Goal: Find specific page/section: Find specific page/section

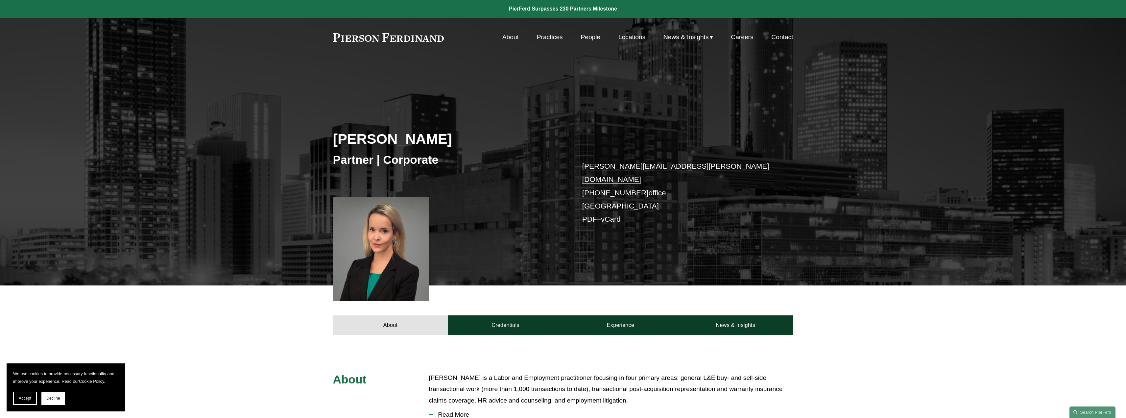
click at [626, 37] on link "Locations" at bounding box center [632, 37] width 27 height 12
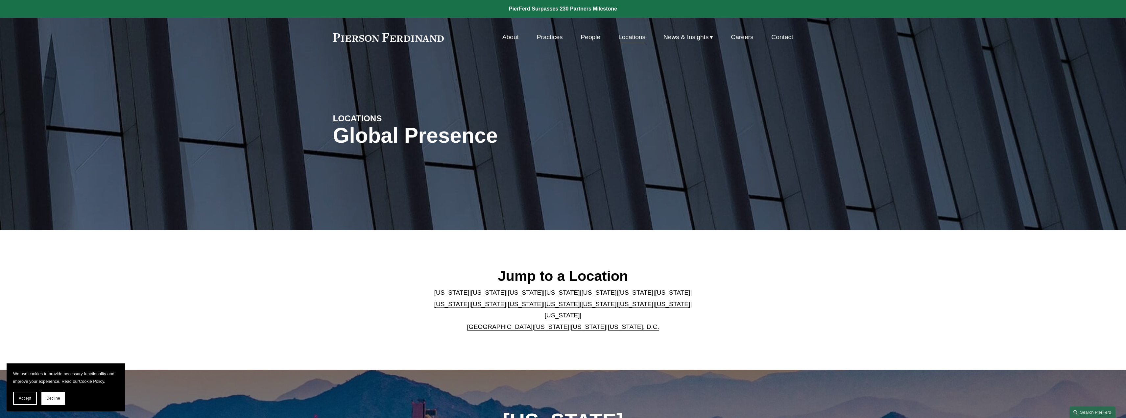
click at [618, 296] on link "Georgia" at bounding box center [635, 292] width 35 height 7
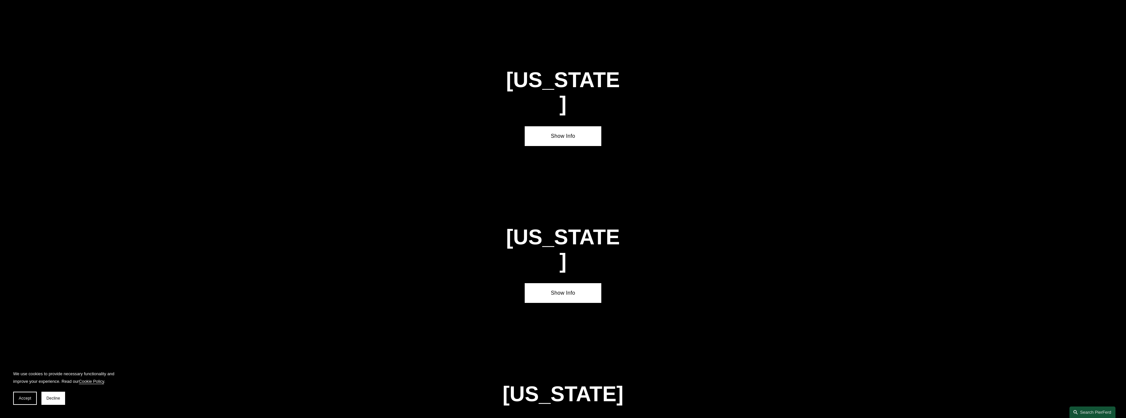
scroll to position [1061, 0]
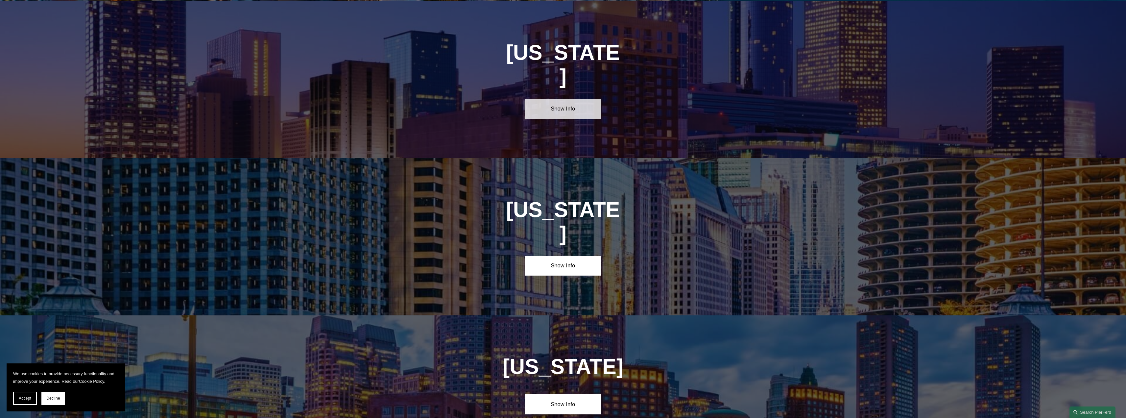
click at [570, 99] on link "Show Info" at bounding box center [563, 109] width 77 height 20
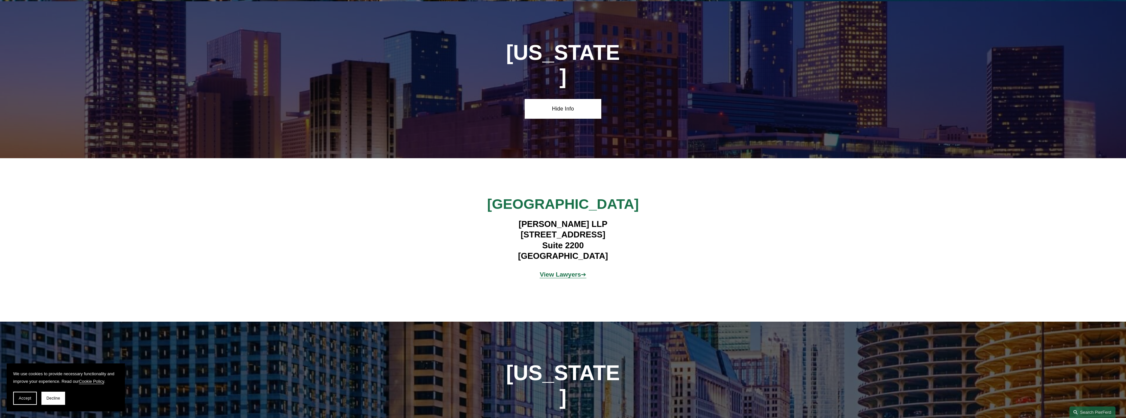
click at [567, 271] on strong "View Lawyers" at bounding box center [560, 274] width 41 height 7
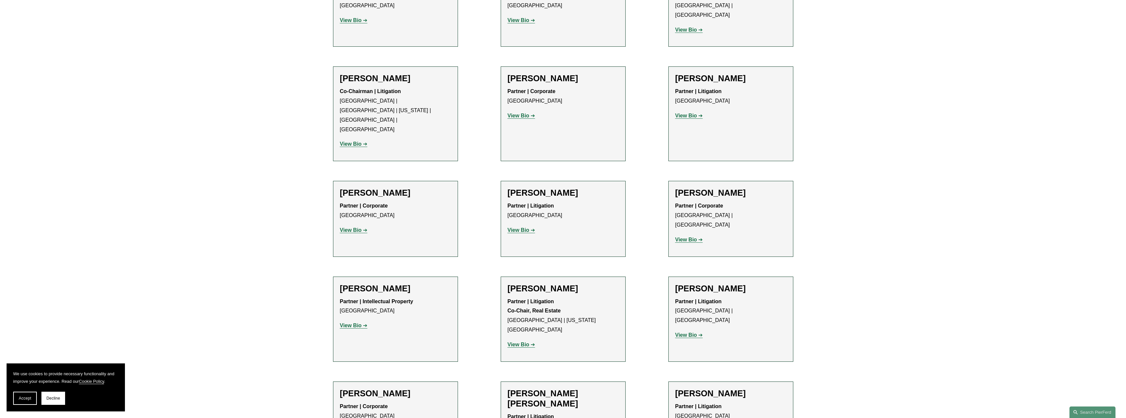
scroll to position [460, 0]
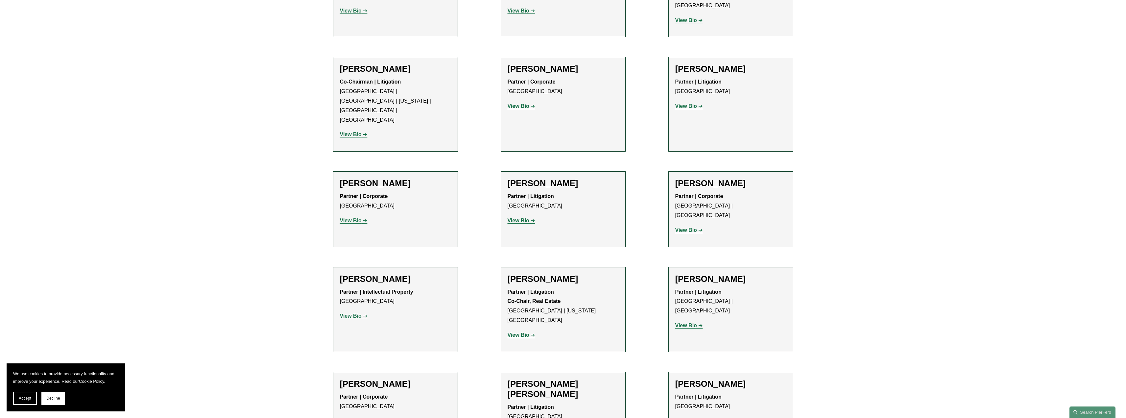
click at [358, 132] on strong "View Bio" at bounding box center [351, 135] width 22 height 6
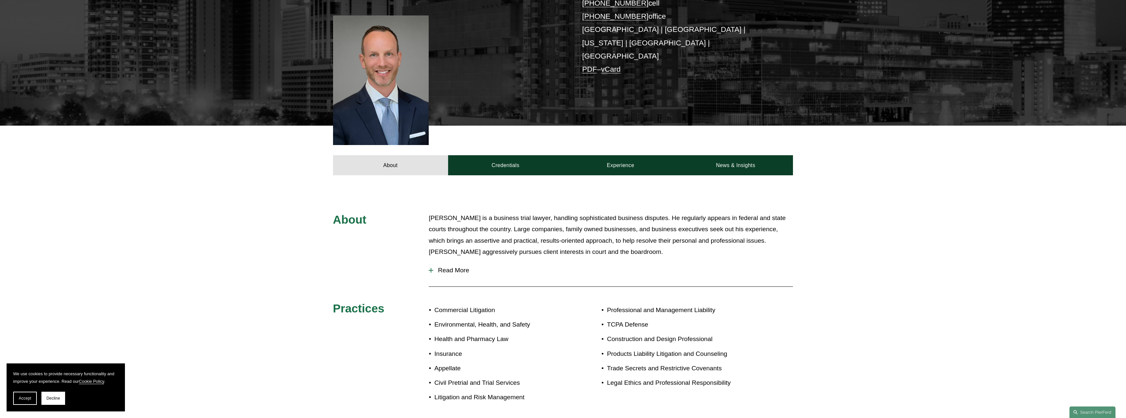
scroll to position [164, 0]
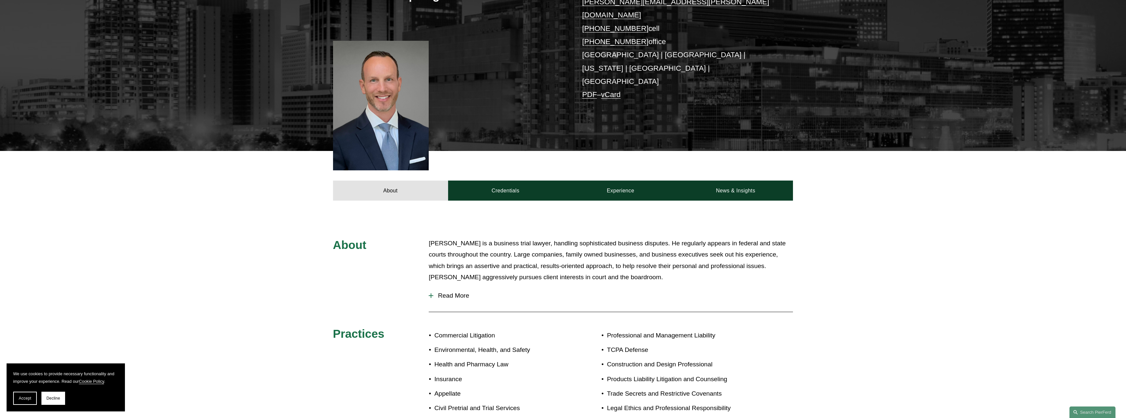
click at [453, 292] on span "Read More" at bounding box center [613, 295] width 360 height 7
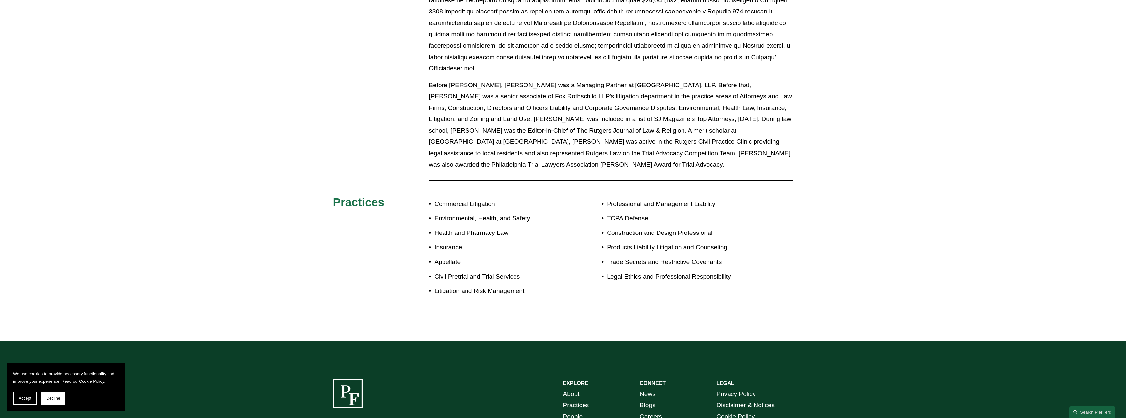
scroll to position [625, 0]
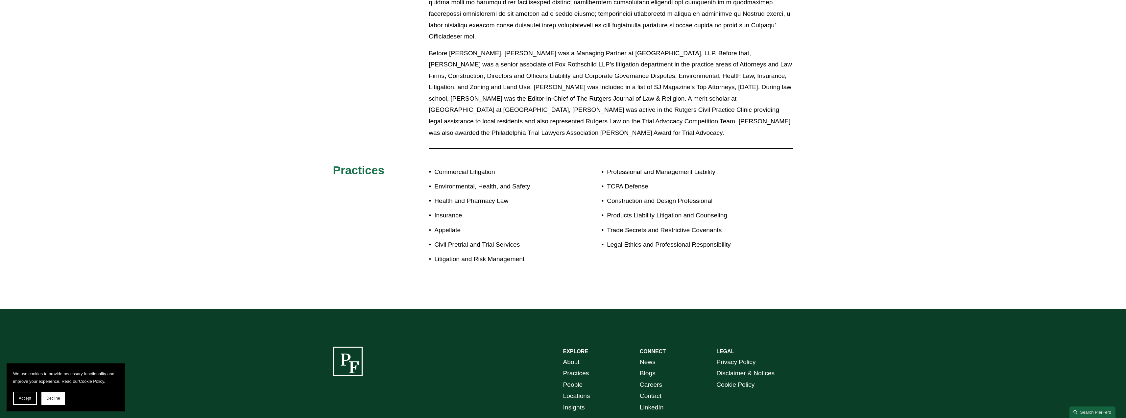
click at [570, 356] on link "About" at bounding box center [571, 362] width 16 height 12
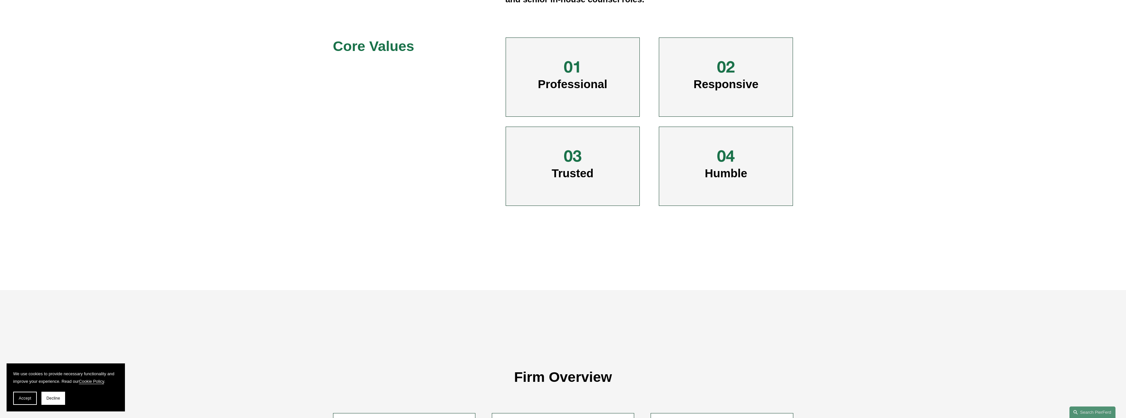
scroll to position [395, 0]
